Goal: Task Accomplishment & Management: Use online tool/utility

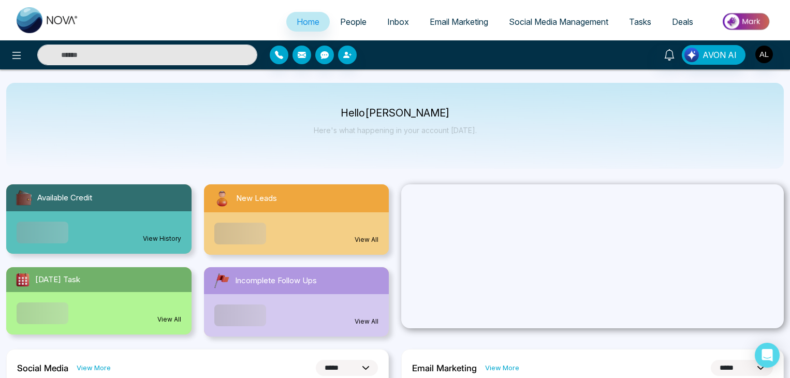
select select "*"
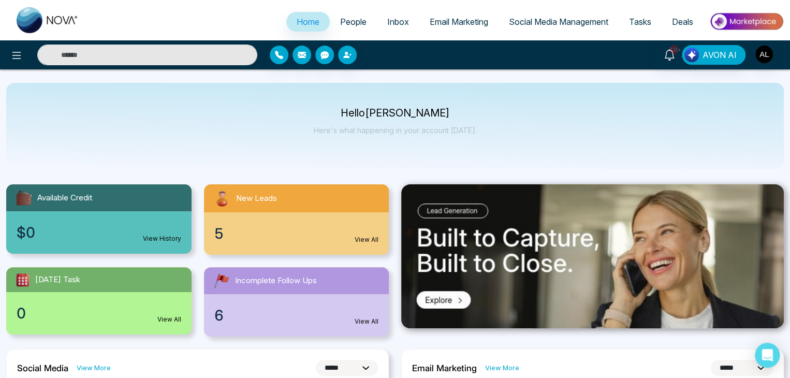
click at [559, 16] on link "Social Media Management" at bounding box center [559, 22] width 120 height 20
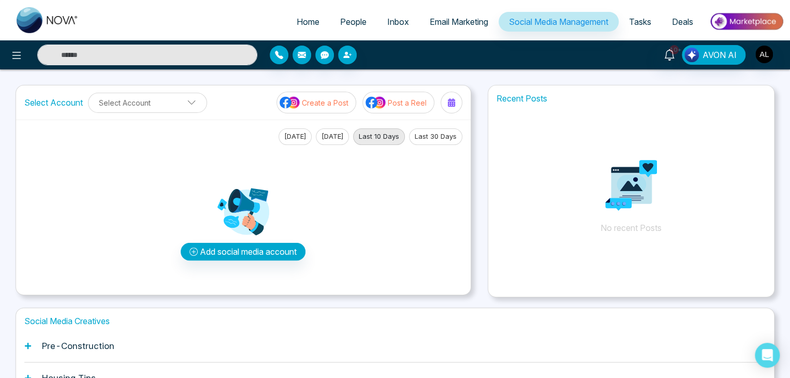
click at [296, 132] on button "Today" at bounding box center [294, 136] width 33 height 17
click at [185, 95] on button "Select Account" at bounding box center [147, 103] width 119 height 20
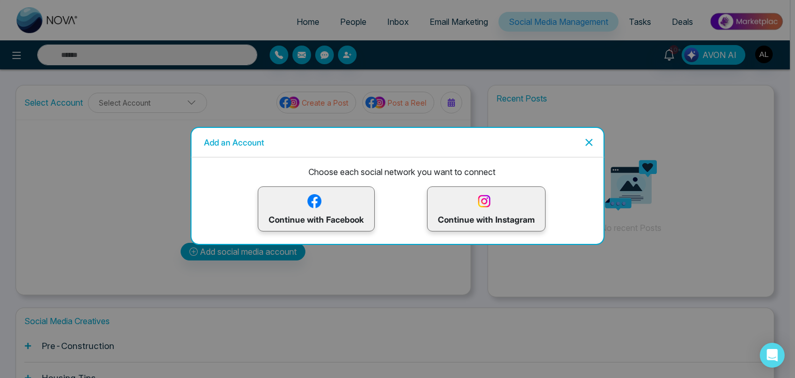
click at [327, 202] on p "Continue with Facebook" at bounding box center [316, 209] width 95 height 34
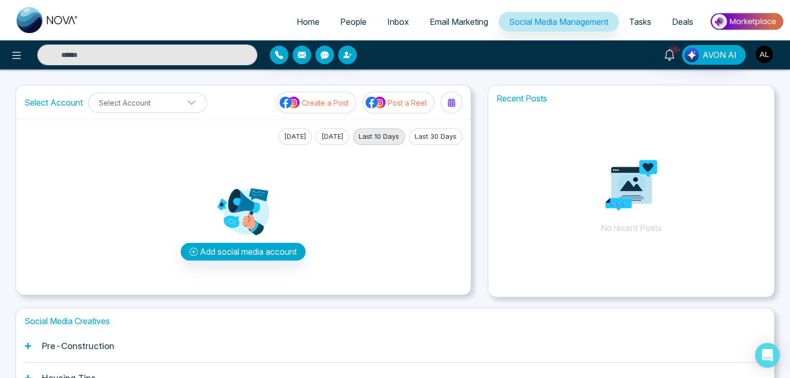
click at [767, 58] on img "button" at bounding box center [764, 55] width 18 height 18
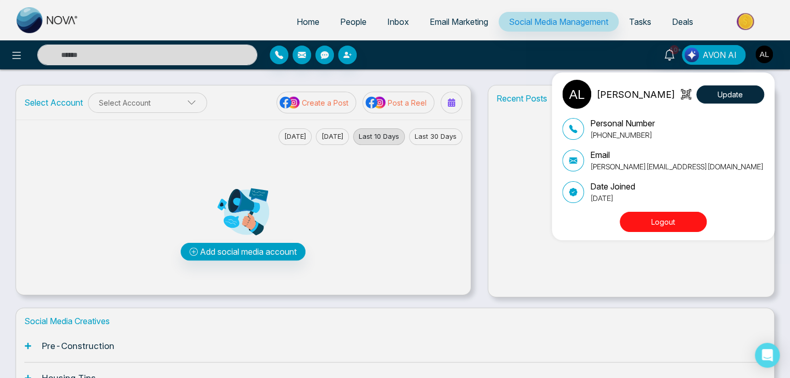
click at [652, 226] on button "Logout" at bounding box center [663, 222] width 87 height 20
